Goal: Register for event/course

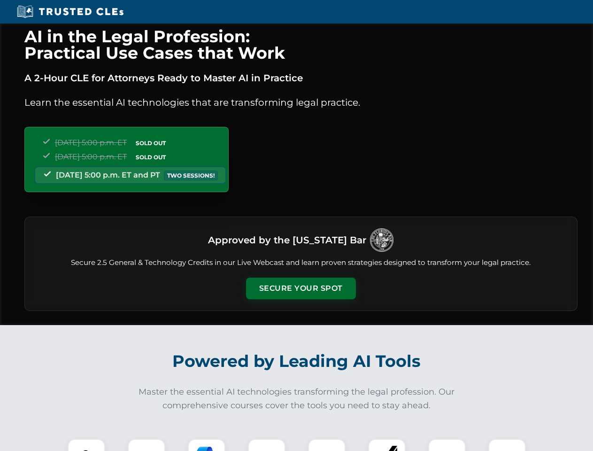
click at [301, 288] on button "Secure Your Spot" at bounding box center [301, 289] width 110 height 22
click at [86, 445] on img at bounding box center [86, 457] width 27 height 27
